Goal: Task Accomplishment & Management: Use online tool/utility

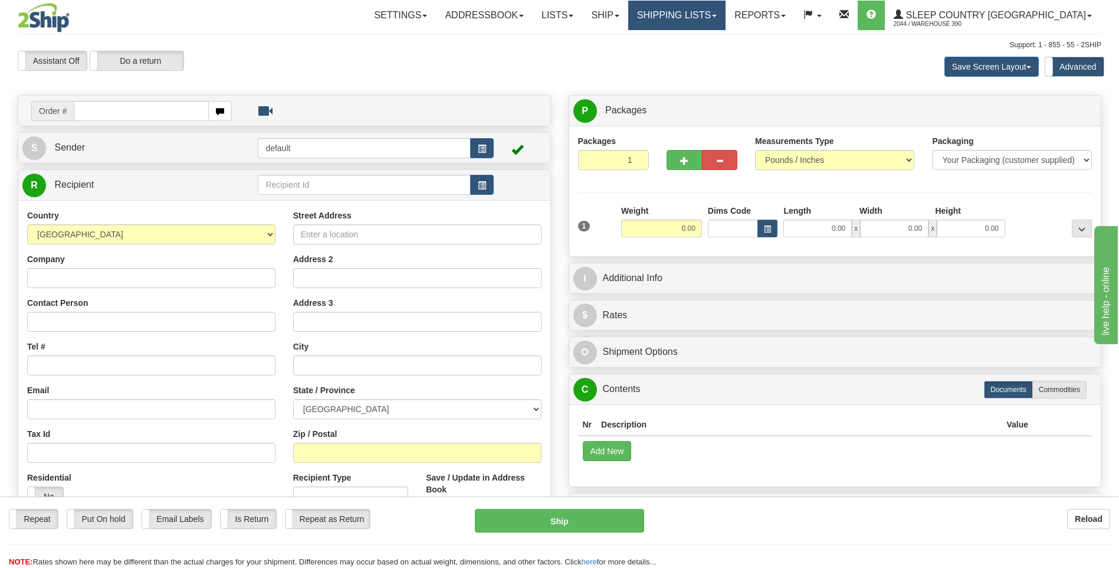
click at [699, 18] on link "Shipping lists" at bounding box center [676, 16] width 97 height 30
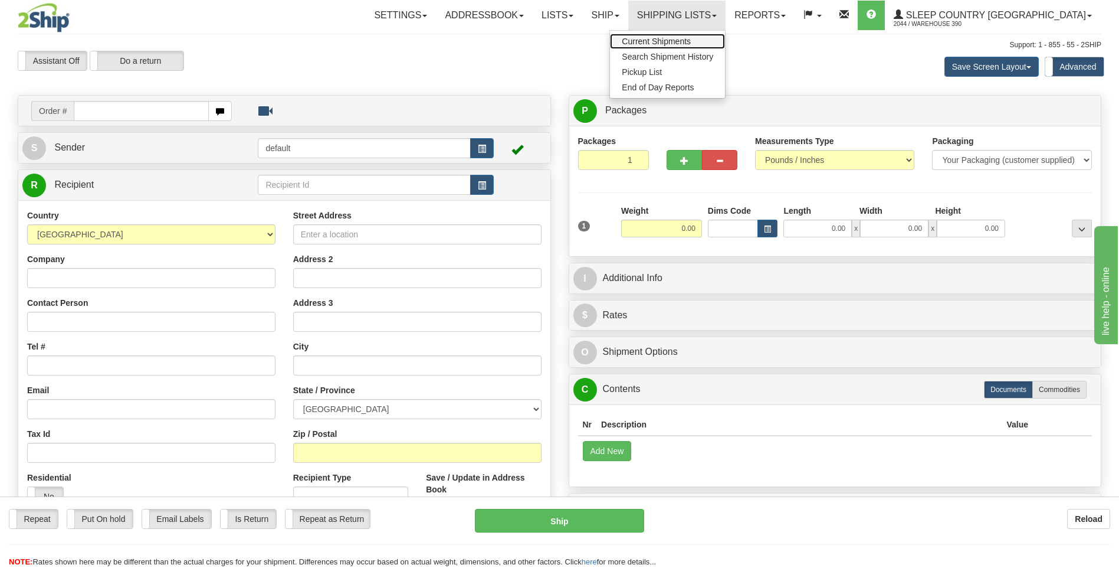
click at [691, 38] on span "Current Shipments" at bounding box center [656, 41] width 69 height 9
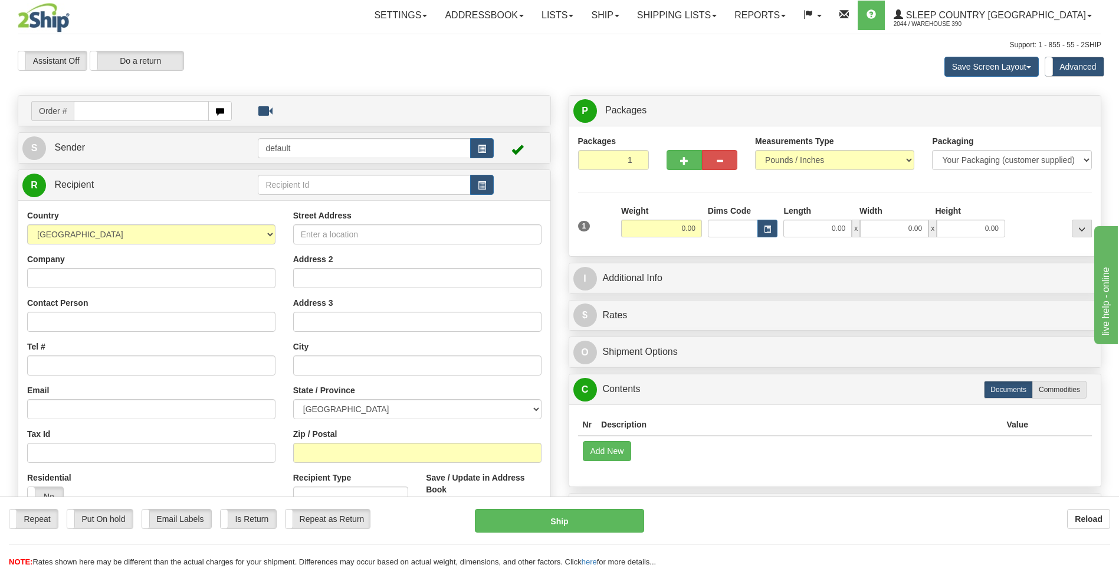
click at [156, 110] on input "text" at bounding box center [141, 111] width 135 height 20
type input "9002I169949"
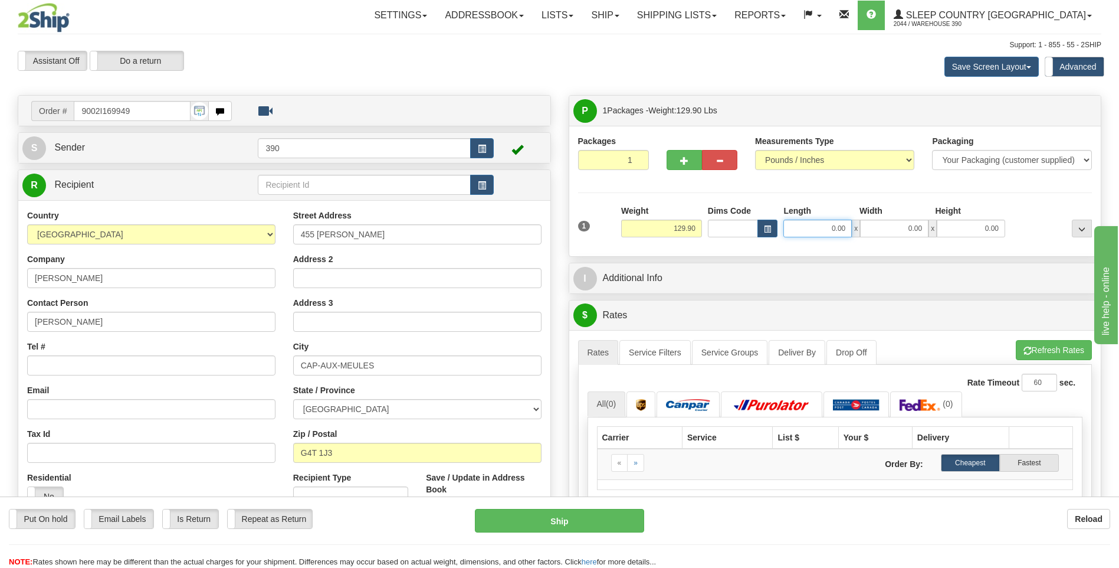
click at [809, 225] on input "0.00" at bounding box center [818, 228] width 68 height 18
type input "20.00"
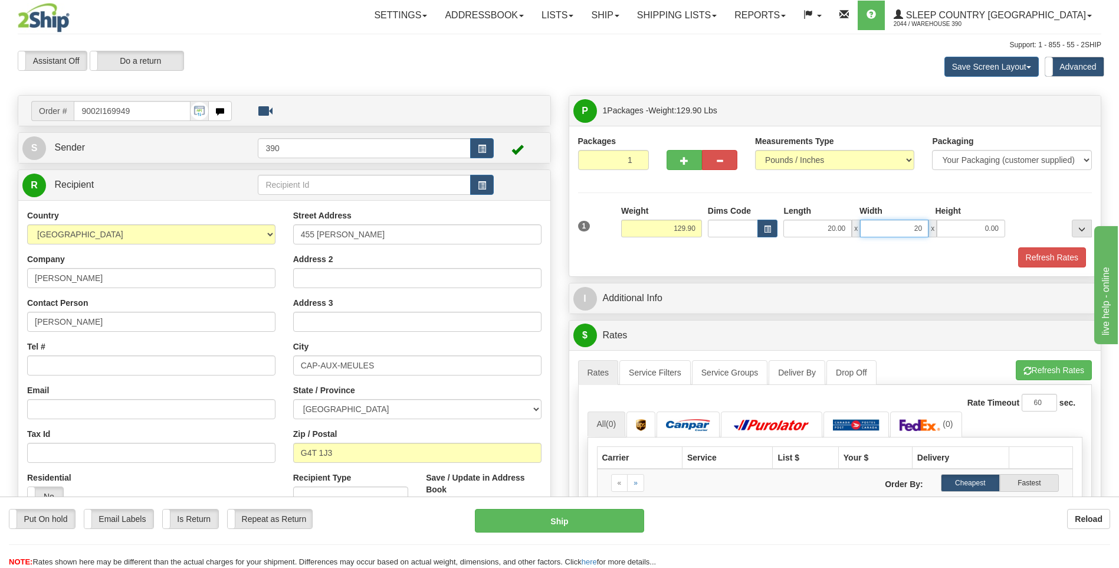
type input "20.00"
type input "40.00"
click at [1030, 370] on button "Refresh Rates" at bounding box center [1054, 370] width 76 height 20
drag, startPoint x: 676, startPoint y: 227, endPoint x: 685, endPoint y: 226, distance: 9.5
click at [685, 226] on input "129.90" at bounding box center [661, 228] width 81 height 18
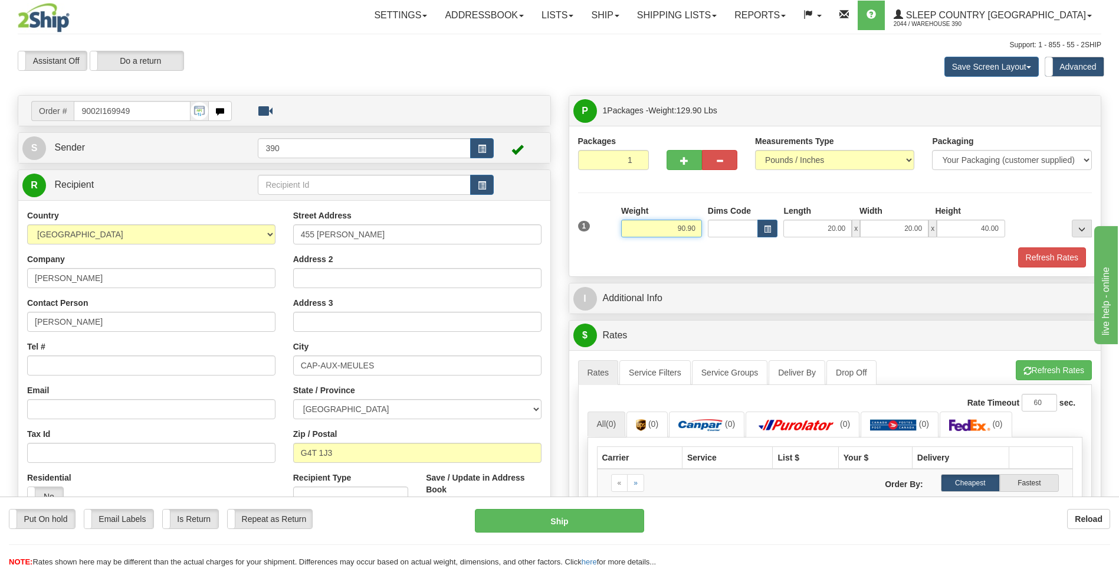
type input "90.90"
click at [746, 255] on div "Refresh Rates" at bounding box center [835, 257] width 520 height 20
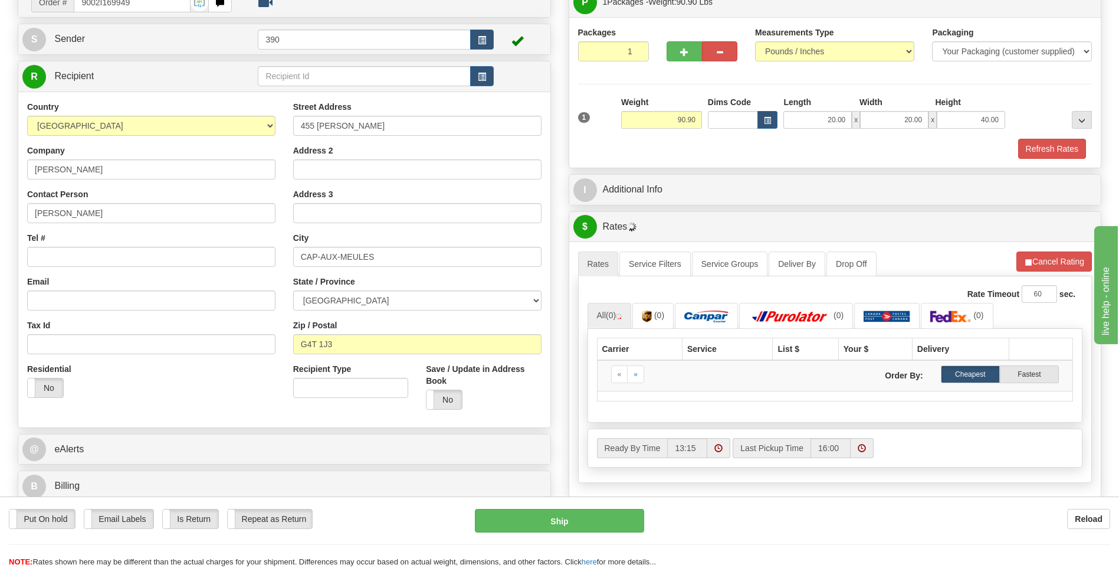
scroll to position [118, 0]
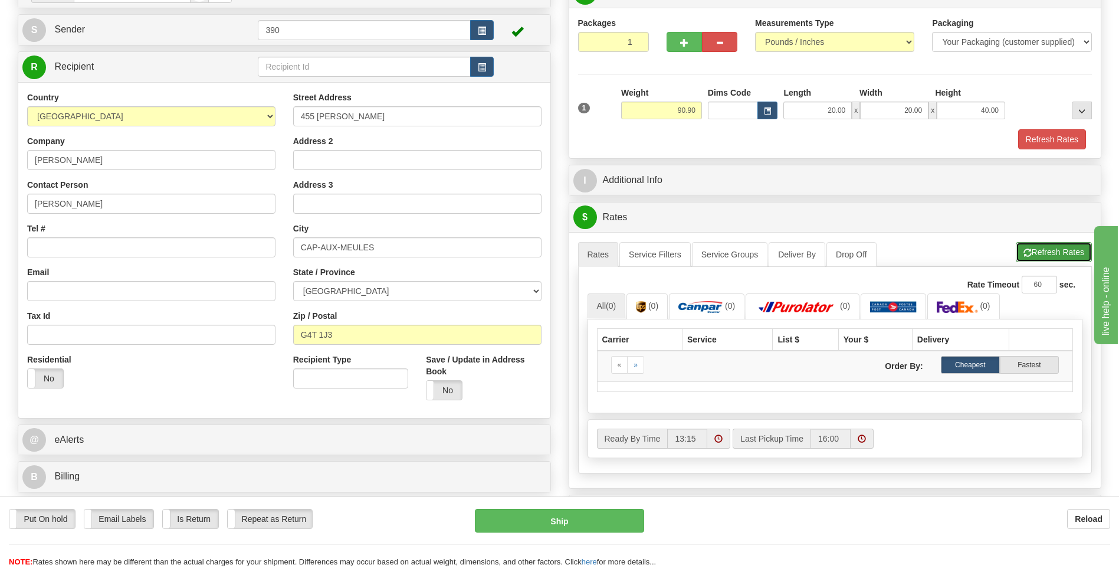
click at [1041, 248] on button "Refresh Rates" at bounding box center [1054, 252] width 76 height 20
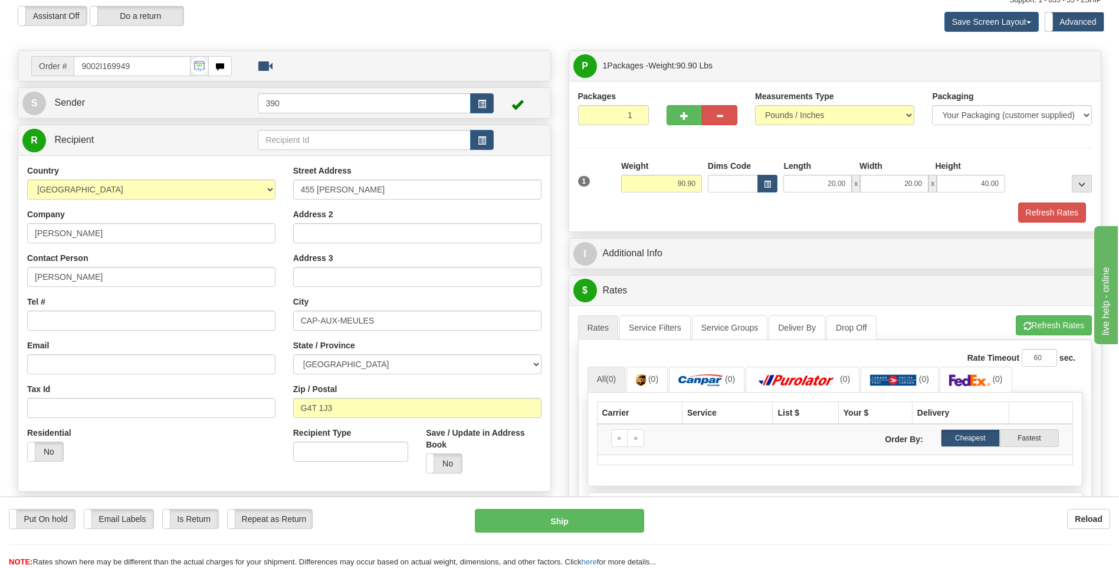
scroll to position [0, 0]
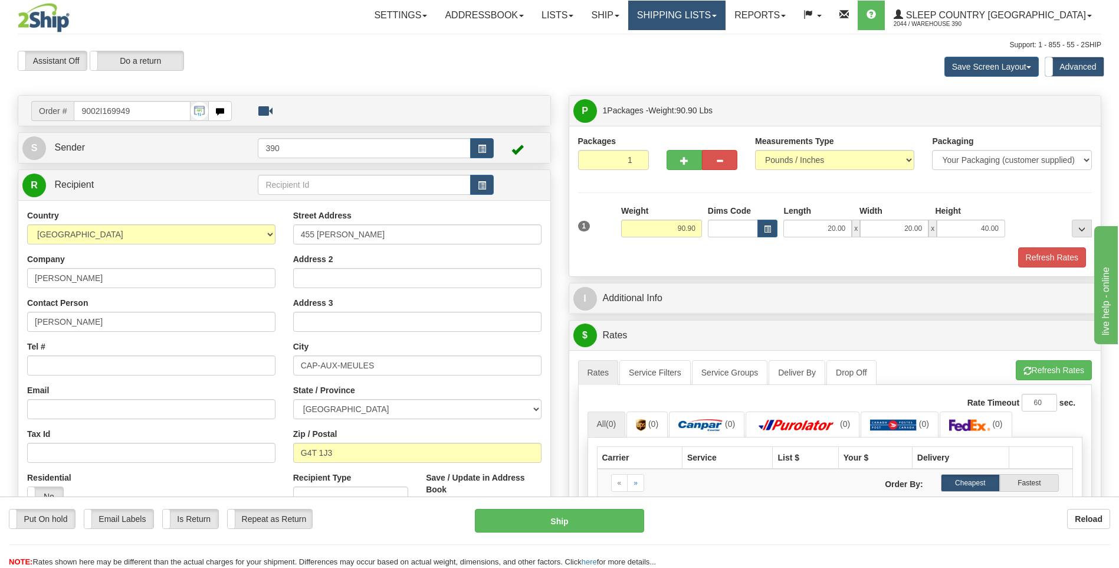
click at [715, 18] on link "Shipping lists" at bounding box center [676, 16] width 97 height 30
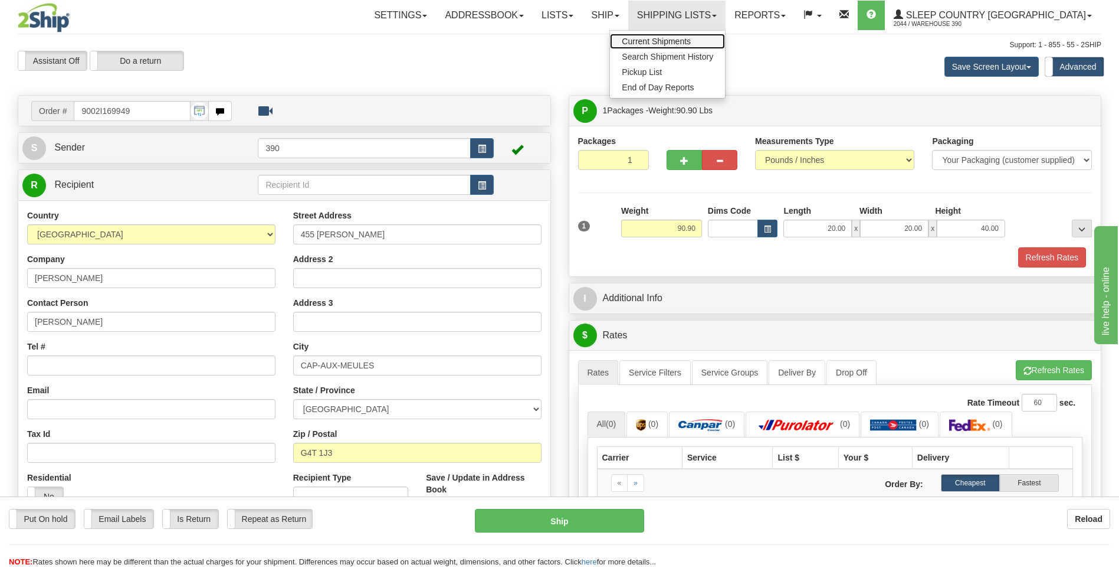
click at [691, 39] on span "Current Shipments" at bounding box center [656, 41] width 69 height 9
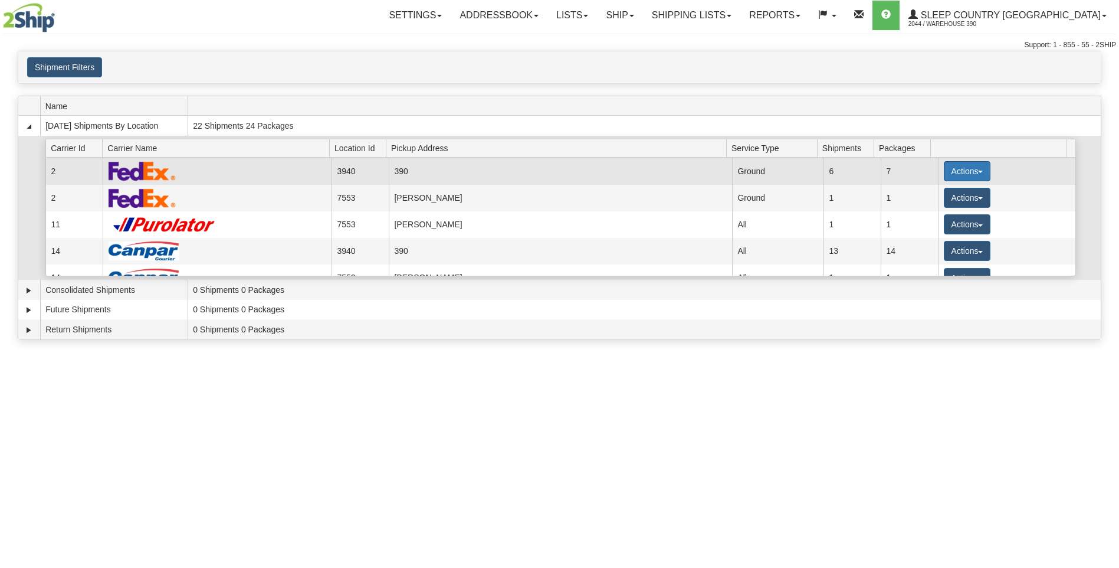
click at [944, 171] on button "Actions" at bounding box center [967, 171] width 47 height 20
click at [931, 206] on span "Close" at bounding box center [920, 208] width 27 height 8
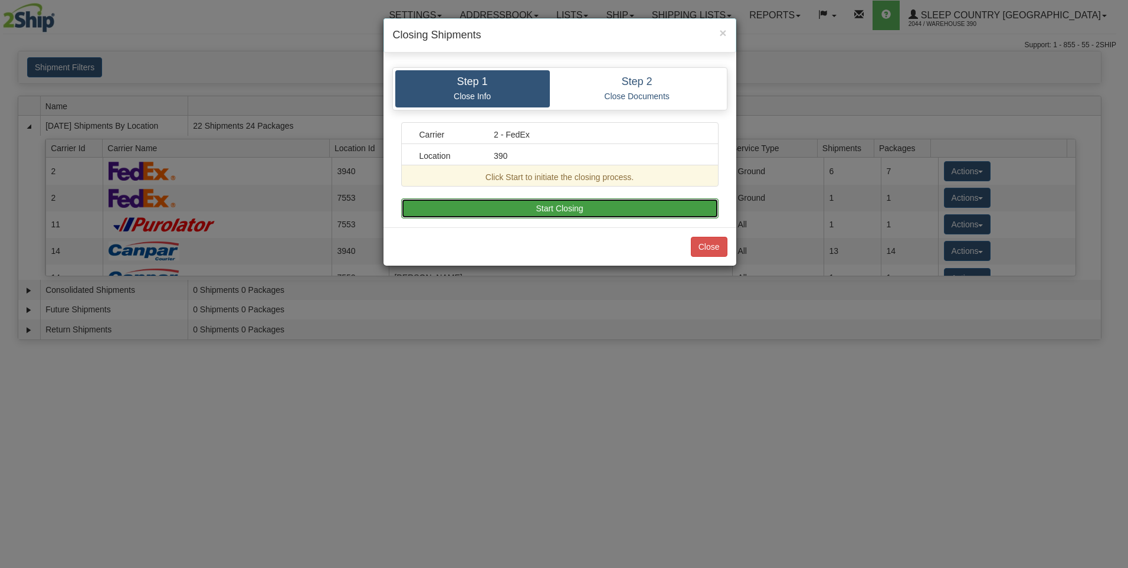
click at [687, 205] on button "Start Closing" at bounding box center [559, 208] width 317 height 20
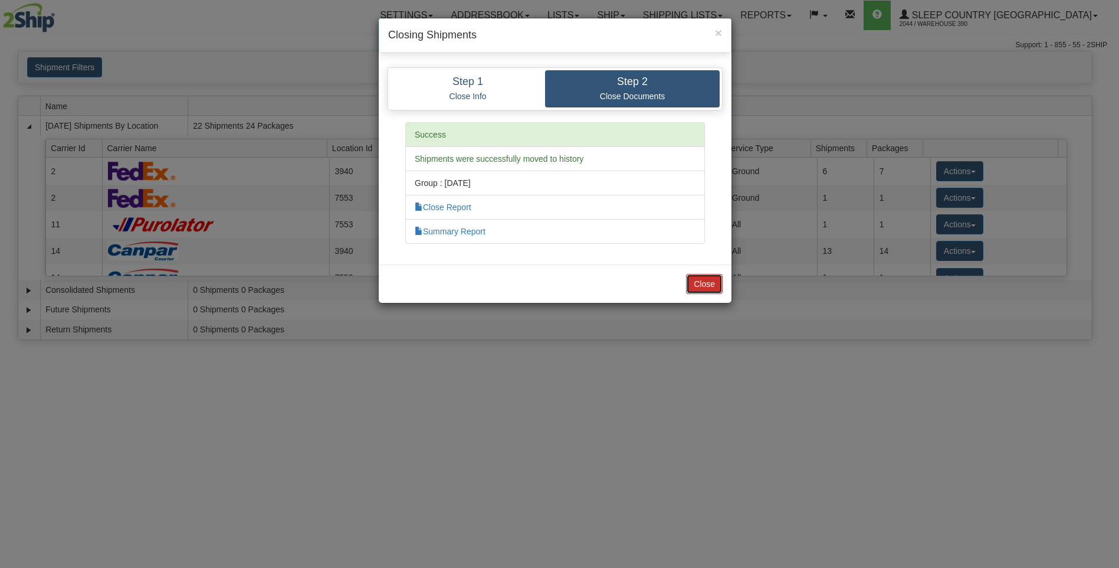
click at [707, 292] on button "Close" at bounding box center [704, 284] width 37 height 20
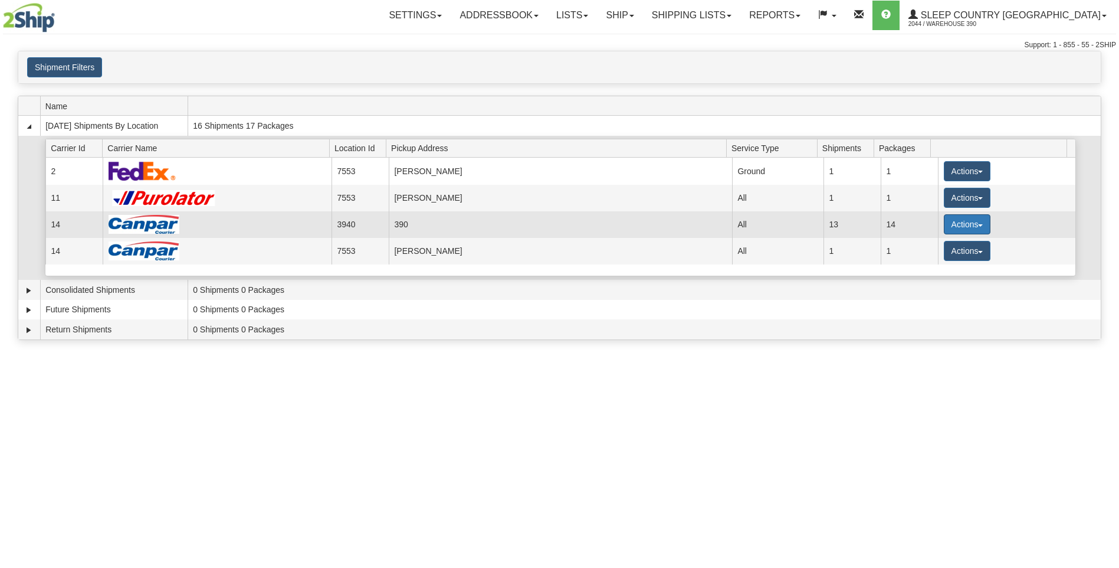
click at [944, 223] on button "Actions" at bounding box center [967, 224] width 47 height 20
click at [924, 261] on span "Close" at bounding box center [920, 261] width 27 height 8
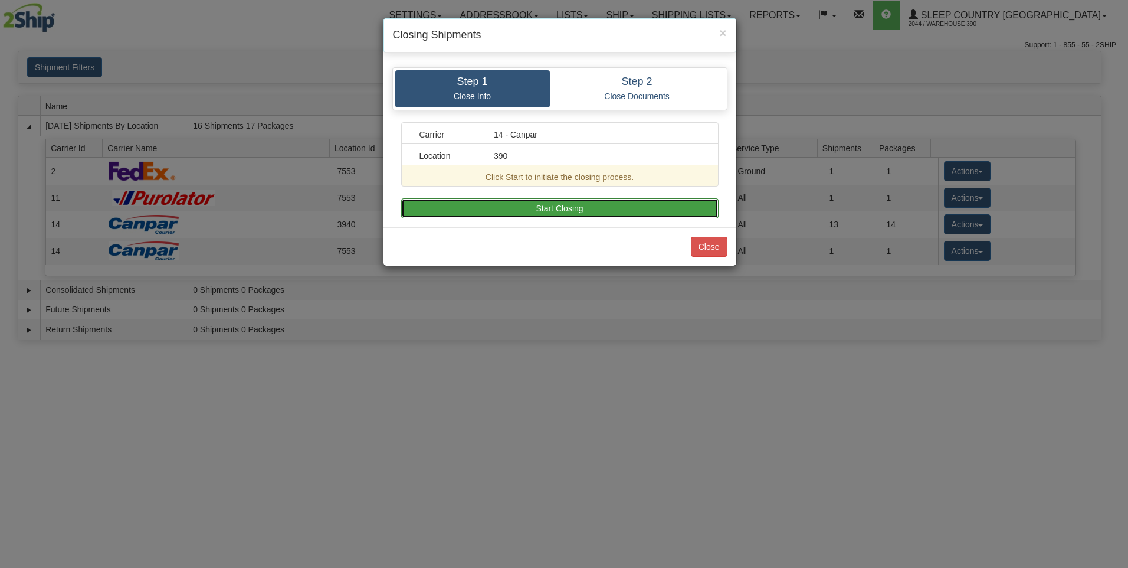
click at [663, 211] on button "Start Closing" at bounding box center [559, 208] width 317 height 20
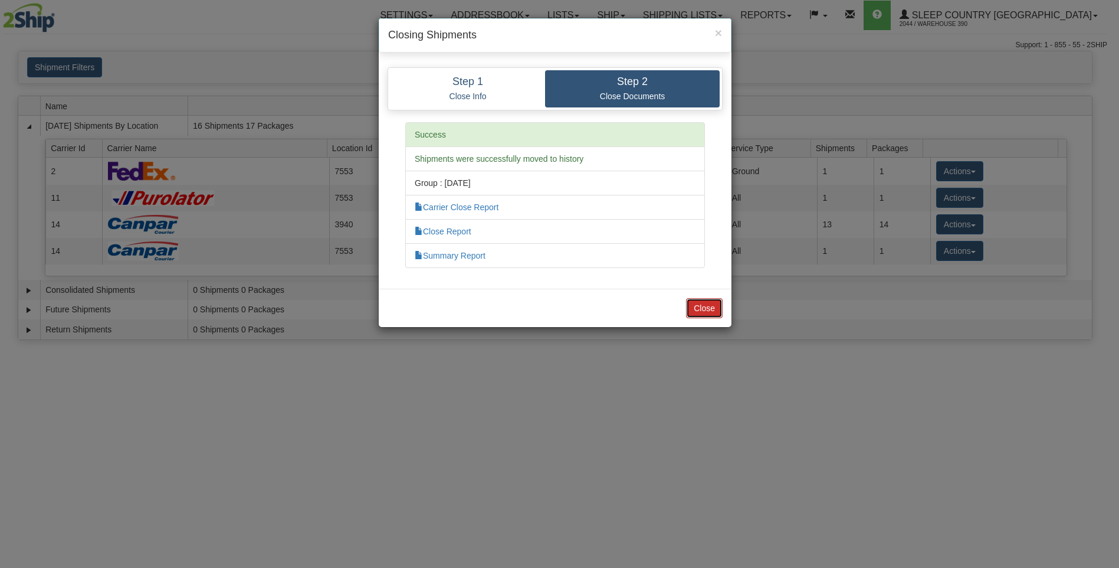
click at [703, 307] on button "Close" at bounding box center [704, 308] width 37 height 20
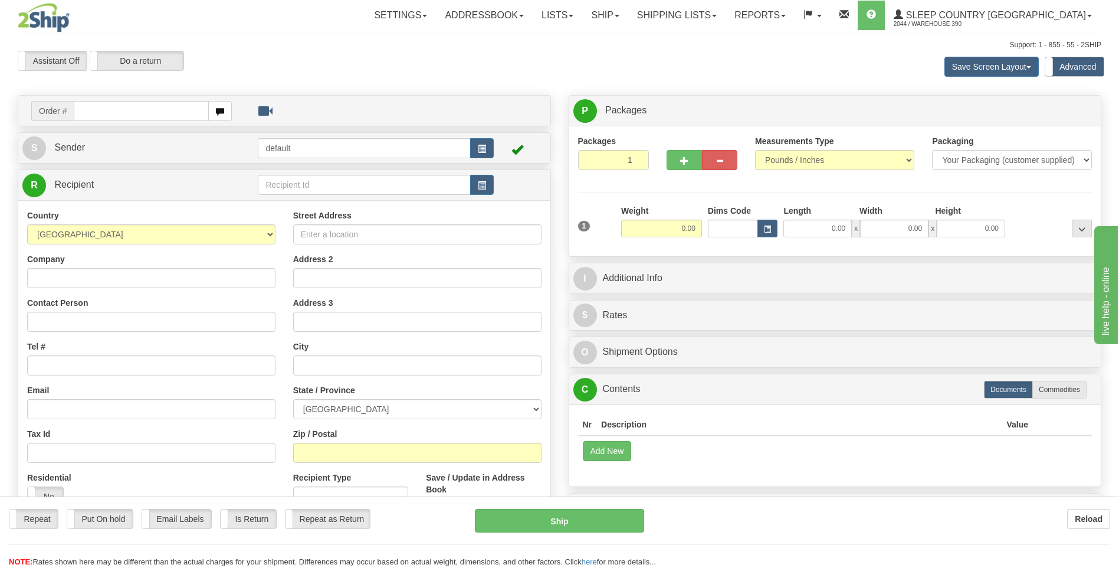
click at [159, 110] on input "text" at bounding box center [141, 111] width 135 height 20
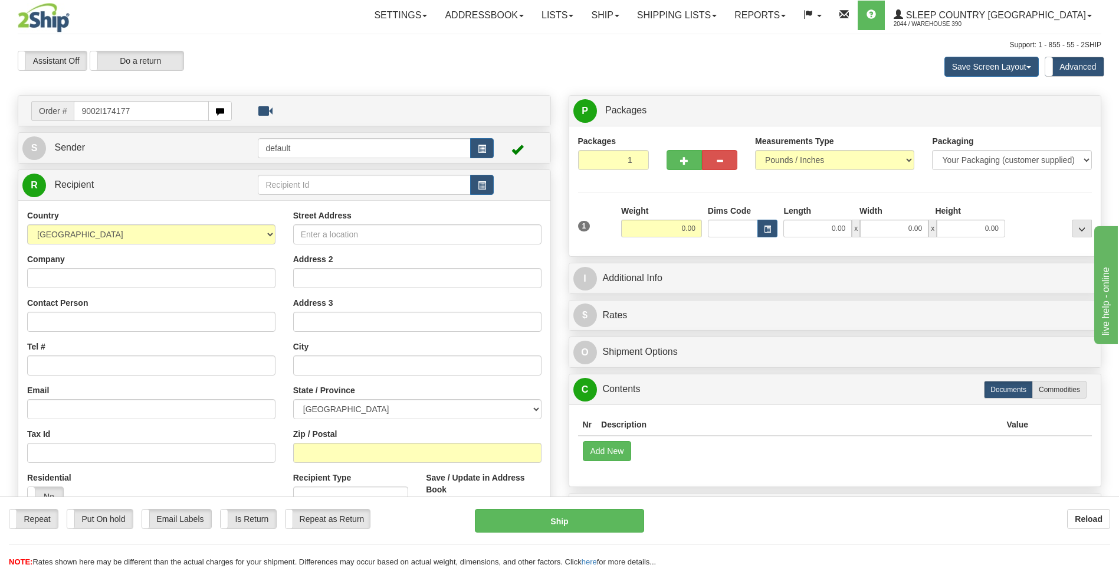
type input "9002I174177"
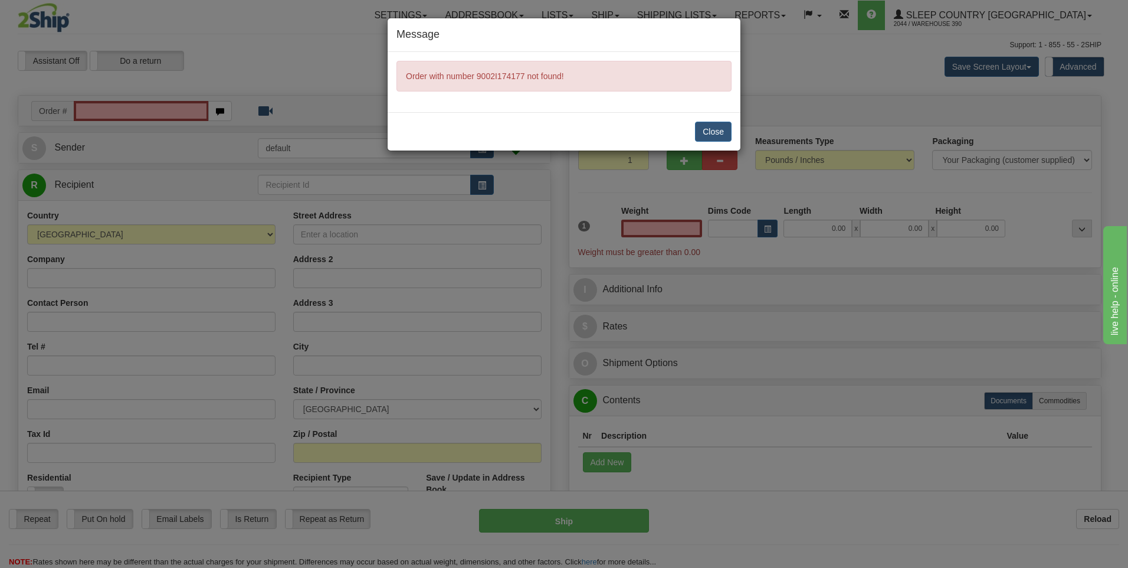
type input "0.00"
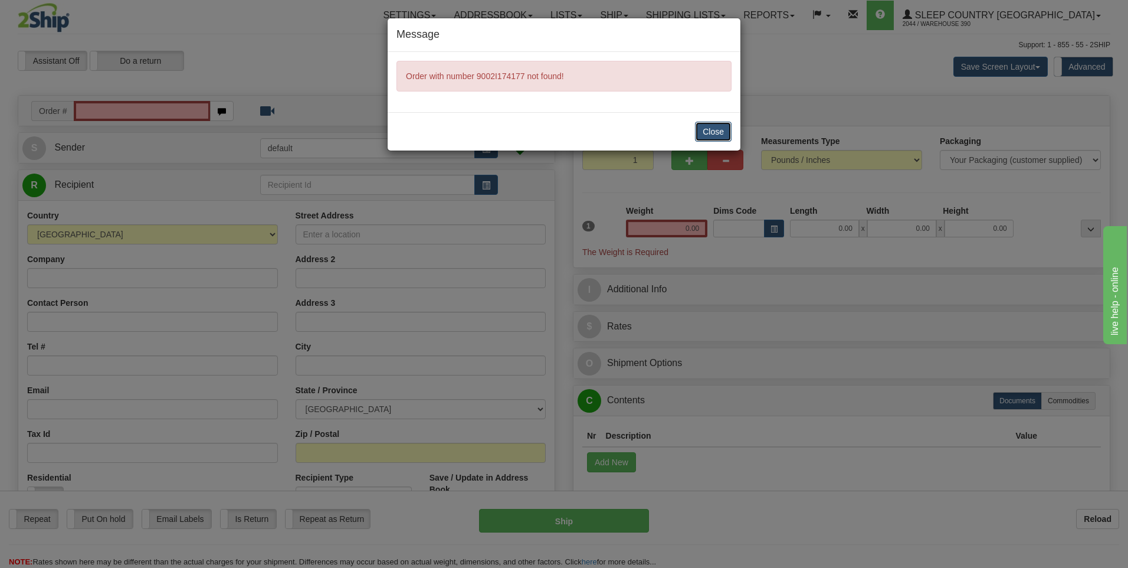
click at [705, 129] on button "Close" at bounding box center [713, 132] width 37 height 20
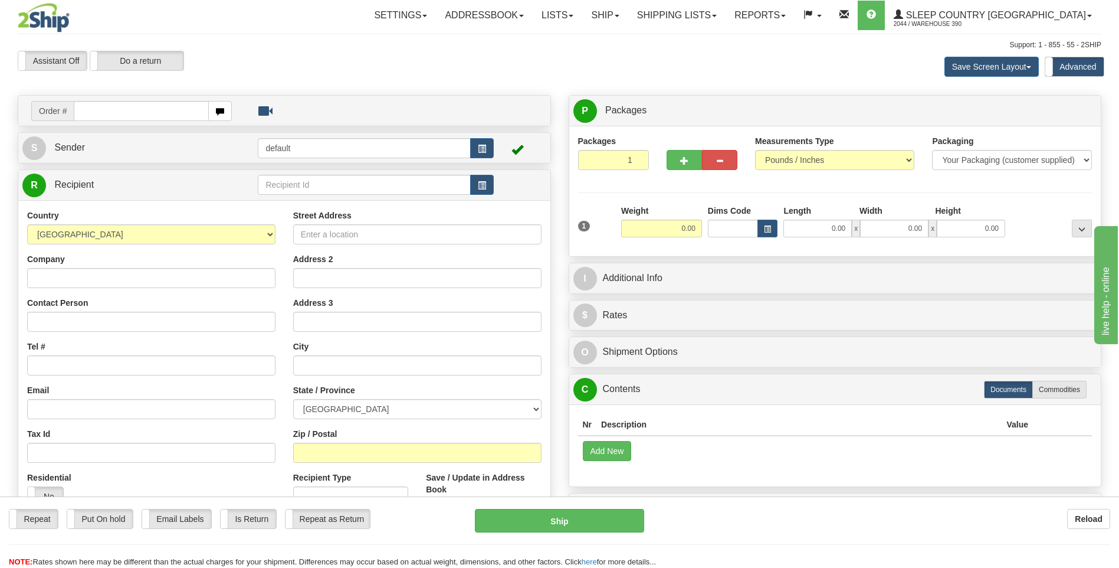
click at [172, 106] on input "text" at bounding box center [141, 111] width 135 height 20
type input "9000I138199"
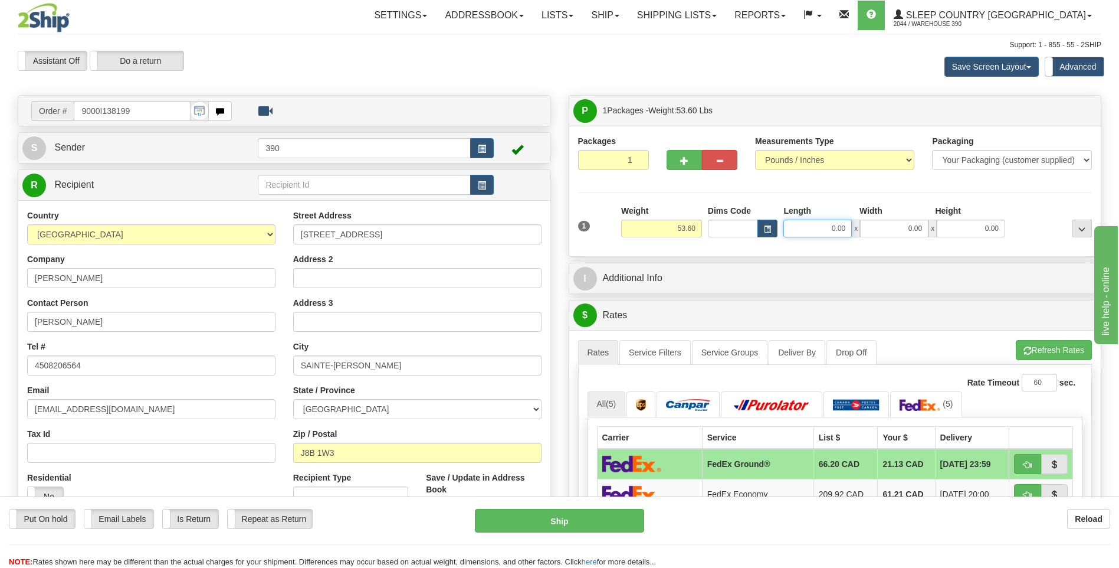
click at [798, 224] on input "0.00" at bounding box center [818, 228] width 68 height 18
type input "25.00"
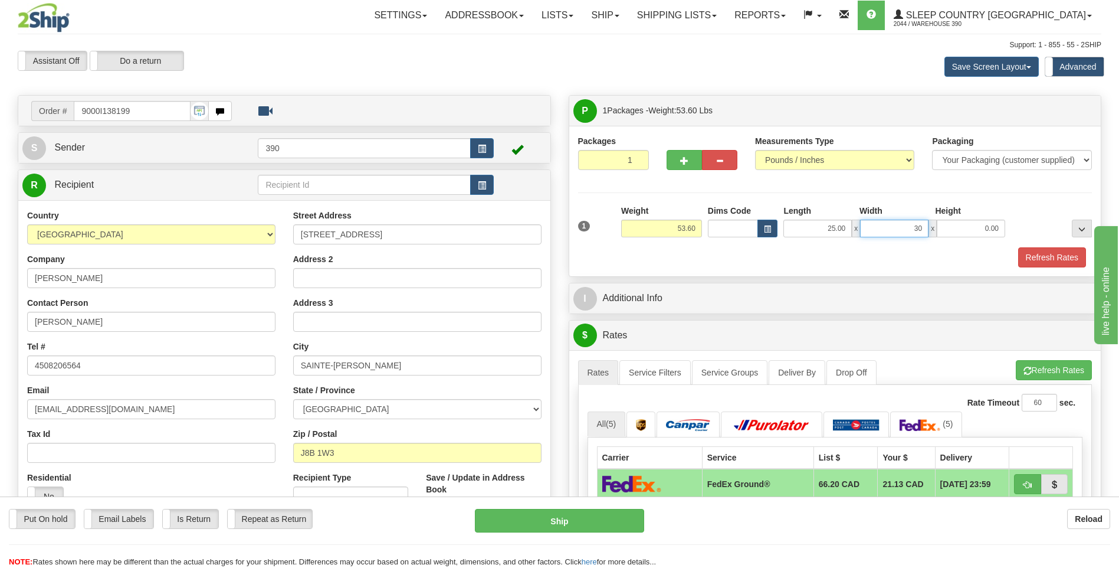
type input "30.00"
click at [1041, 368] on button "Refresh Rates" at bounding box center [1054, 370] width 76 height 20
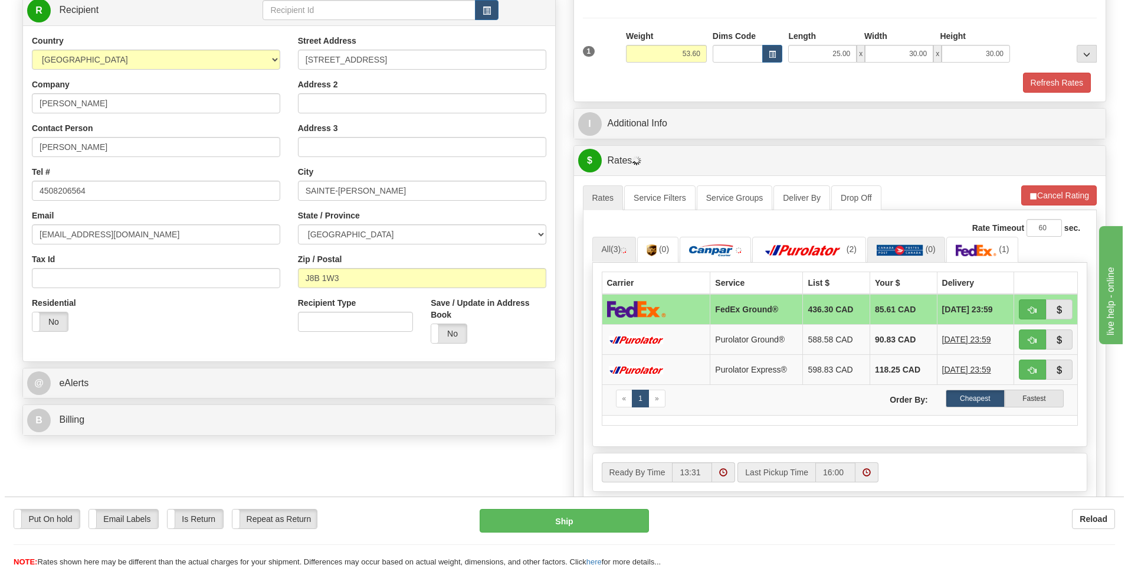
scroll to position [177, 0]
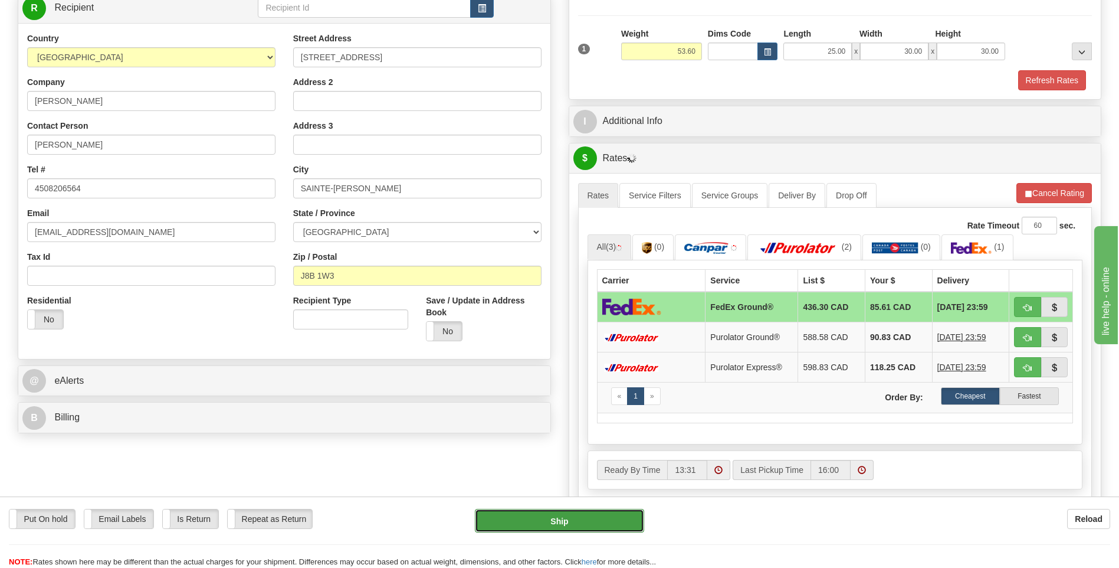
click at [600, 512] on button "Ship" at bounding box center [559, 521] width 169 height 24
type input "92"
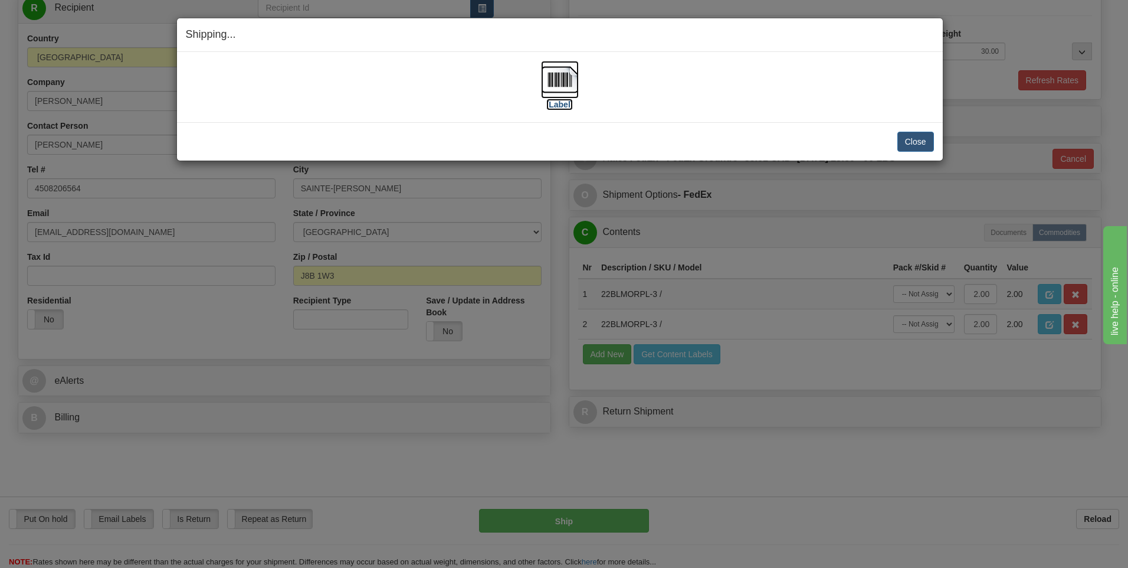
click at [559, 74] on img at bounding box center [560, 80] width 38 height 38
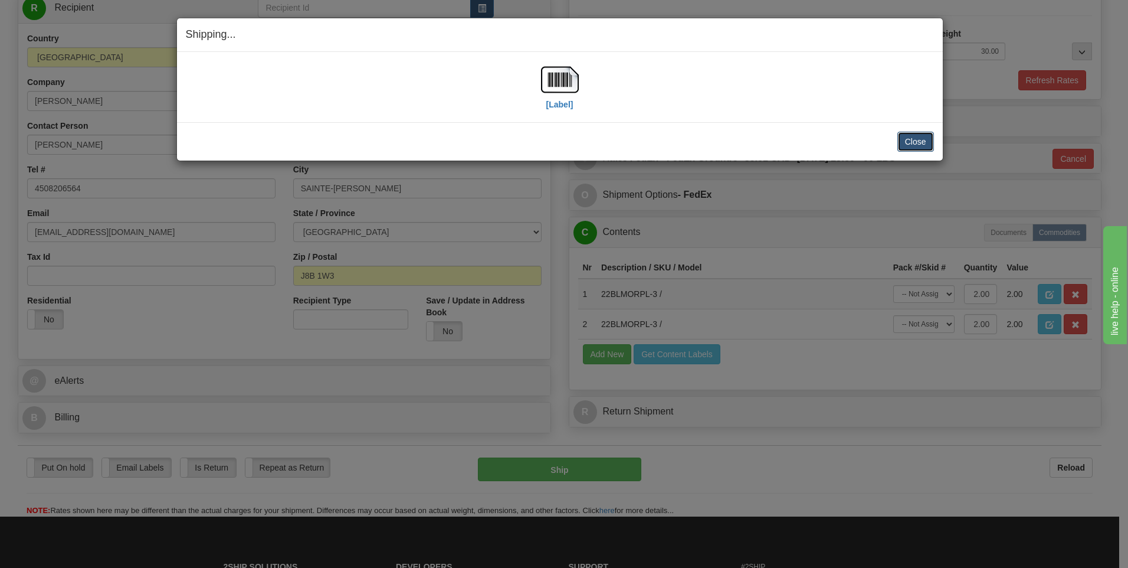
click at [908, 145] on button "Close" at bounding box center [915, 142] width 37 height 20
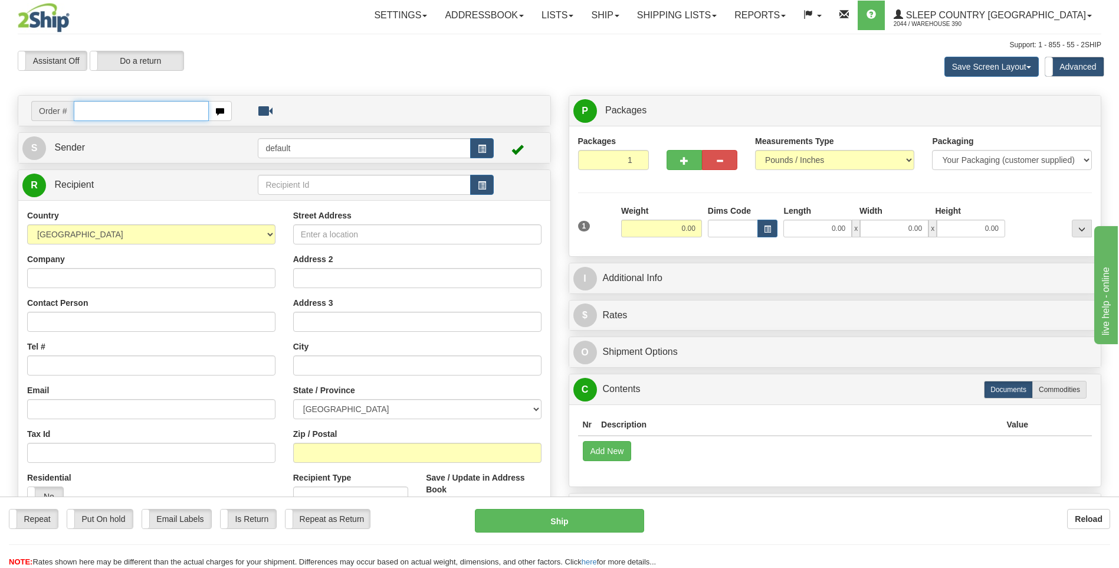
click at [159, 109] on input "text" at bounding box center [141, 111] width 135 height 20
type input "9002I174091"
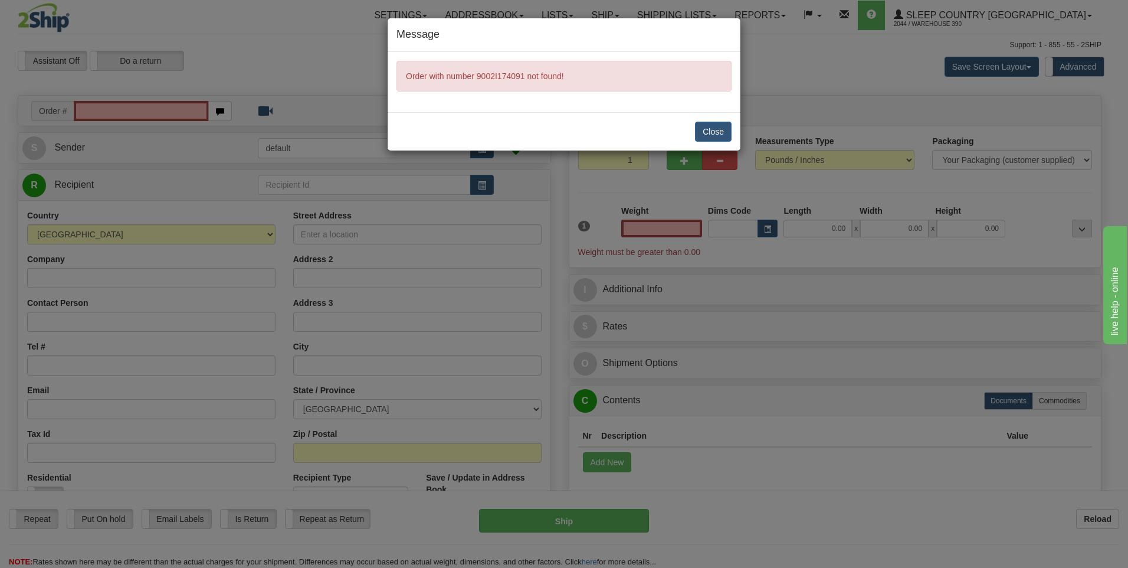
type input "0.00"
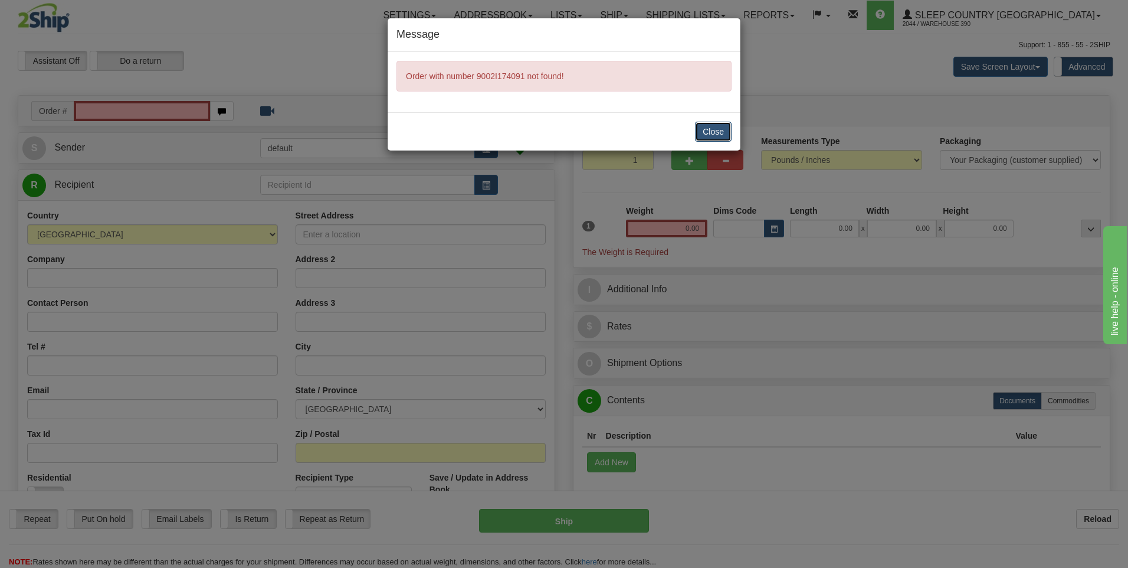
click at [705, 131] on button "Close" at bounding box center [713, 132] width 37 height 20
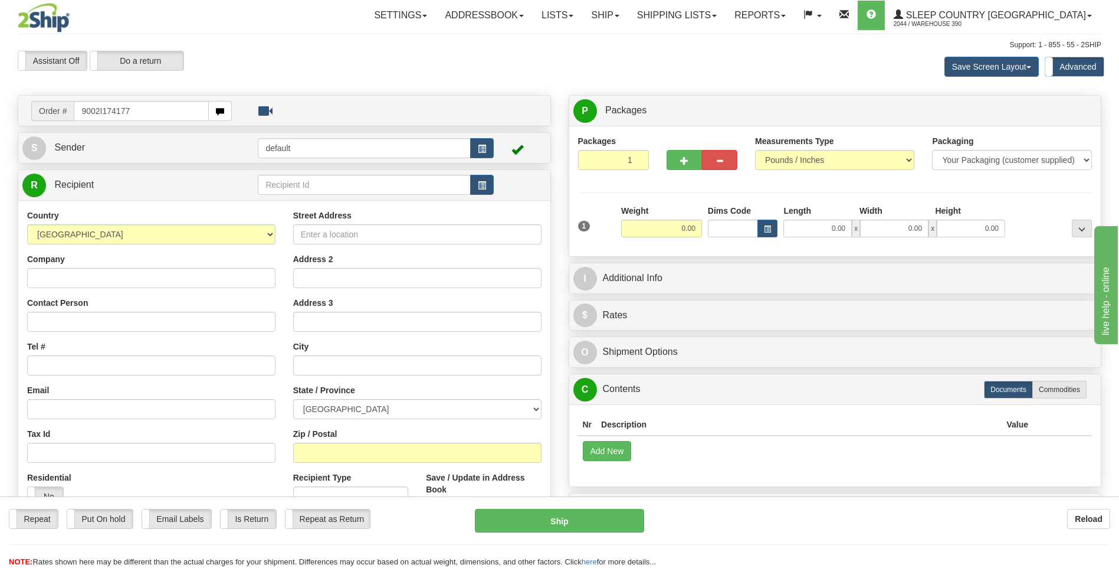
type input "9002I174177"
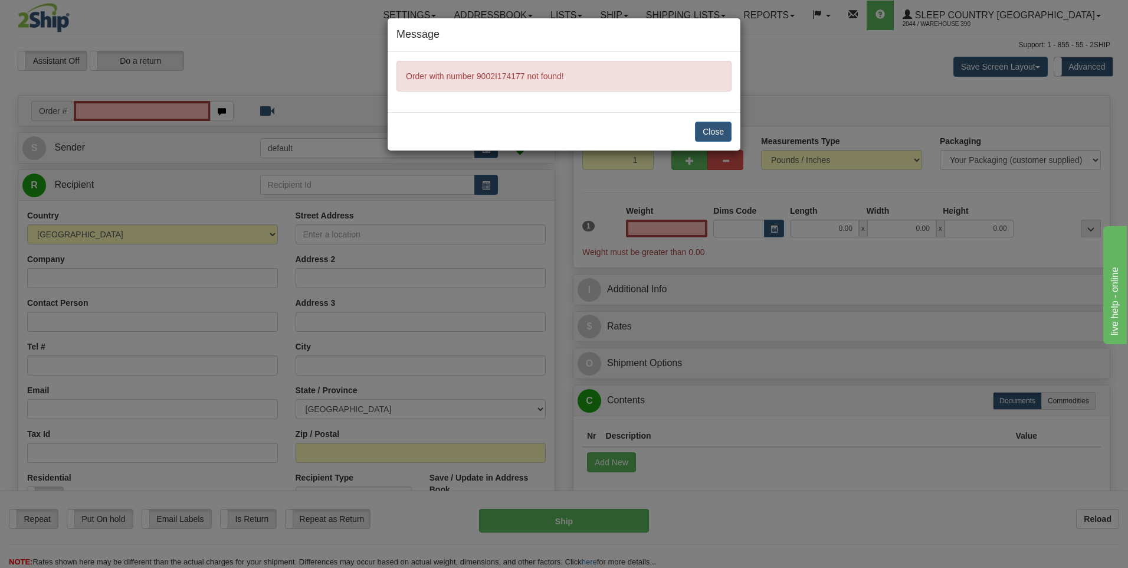
type input "0.00"
click at [708, 129] on button "Close" at bounding box center [713, 132] width 37 height 20
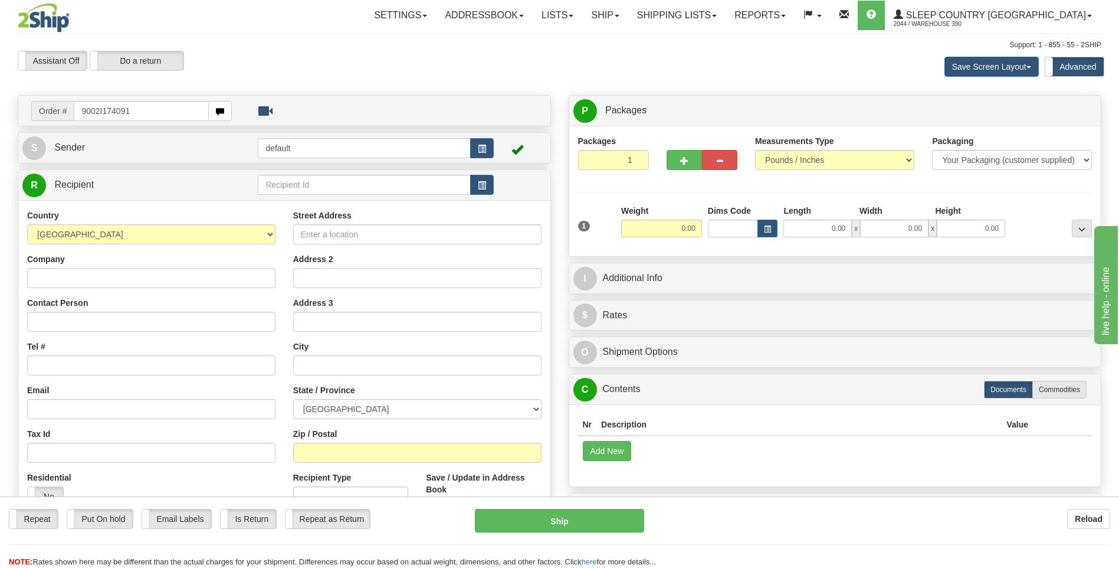
type input "9002I174091"
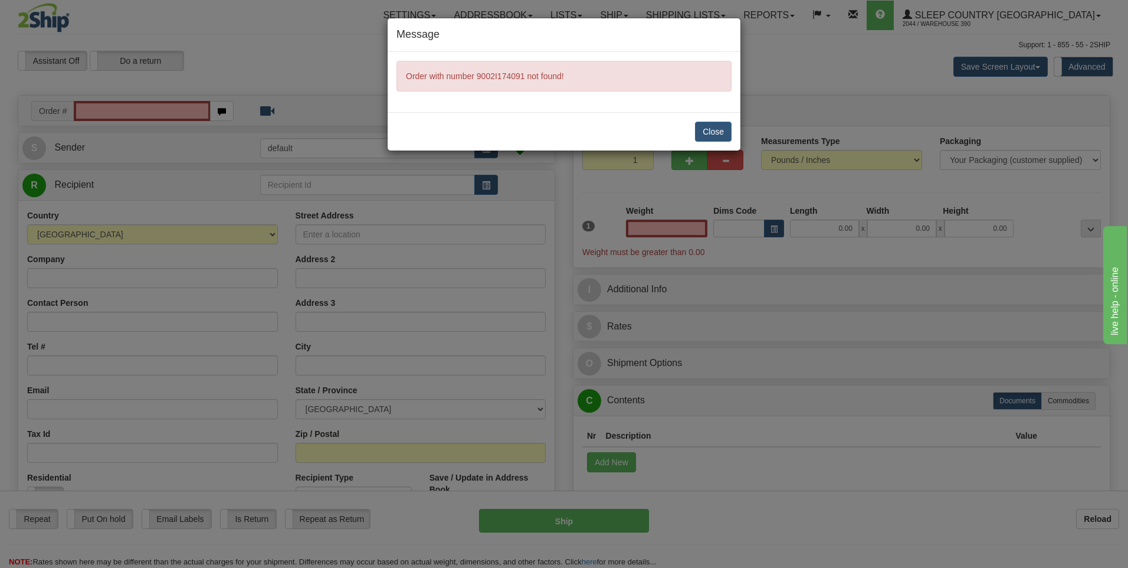
type input "0.00"
click at [706, 128] on button "Close" at bounding box center [713, 132] width 37 height 20
